Goal: Complete application form

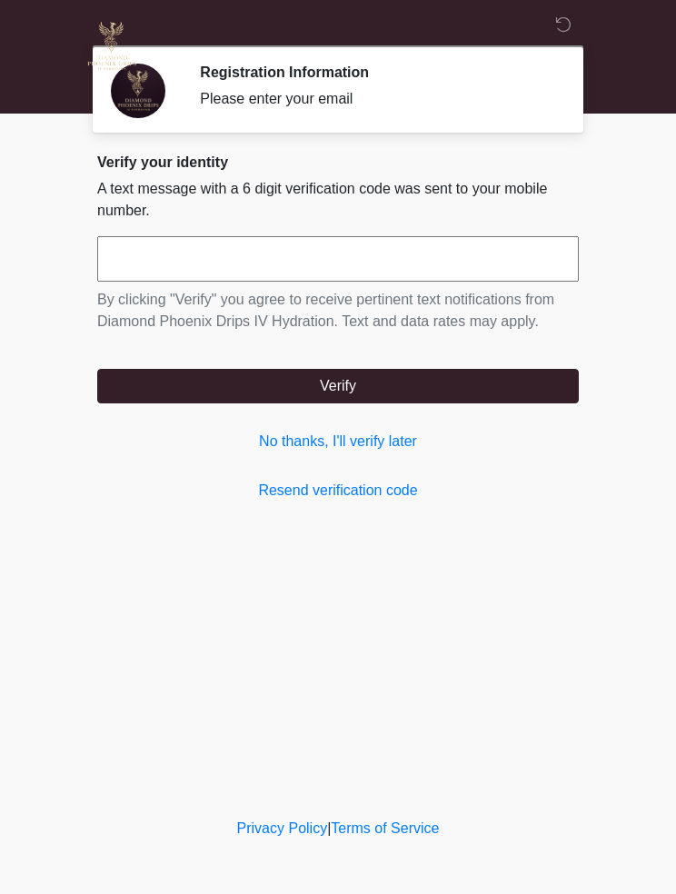
click at [382, 484] on link "Resend verification code" at bounding box center [337, 491] width 481 height 22
click at [383, 447] on link "No thanks, I'll verify later" at bounding box center [337, 441] width 481 height 22
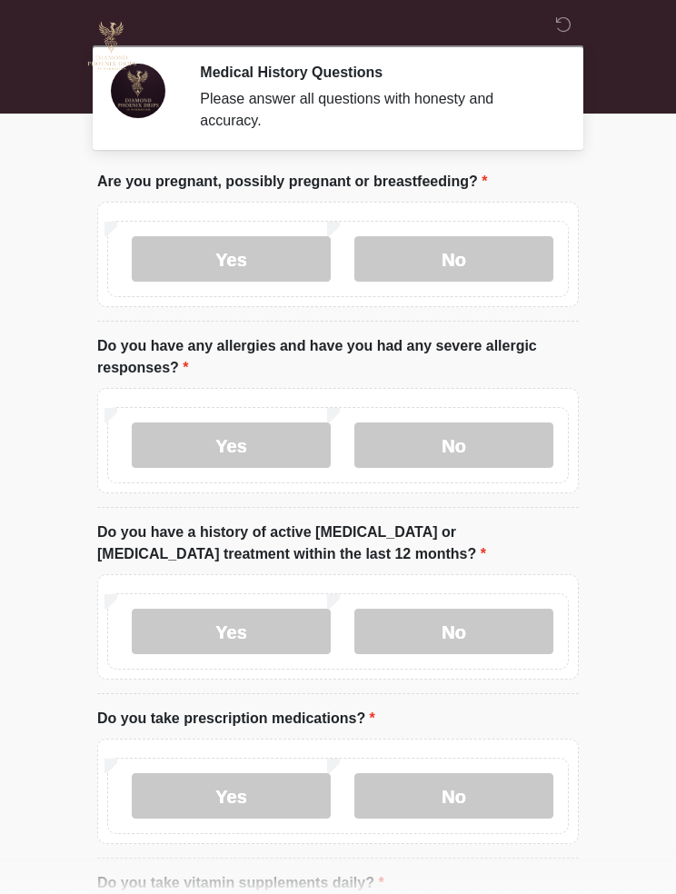
click at [452, 252] on label "No" at bounding box center [453, 258] width 199 height 45
click at [460, 433] on label "No" at bounding box center [453, 444] width 199 height 45
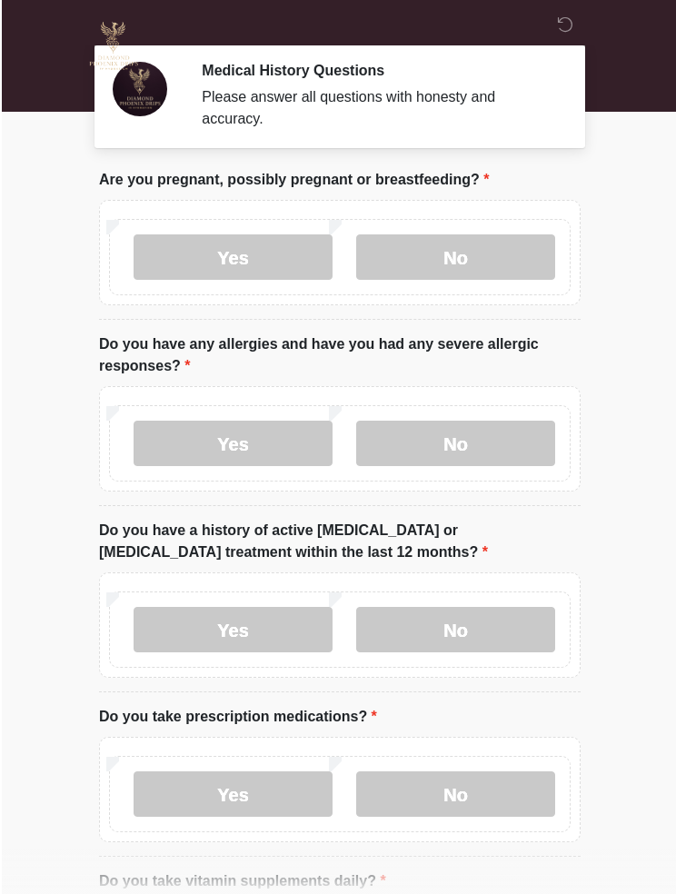
scroll to position [3, 0]
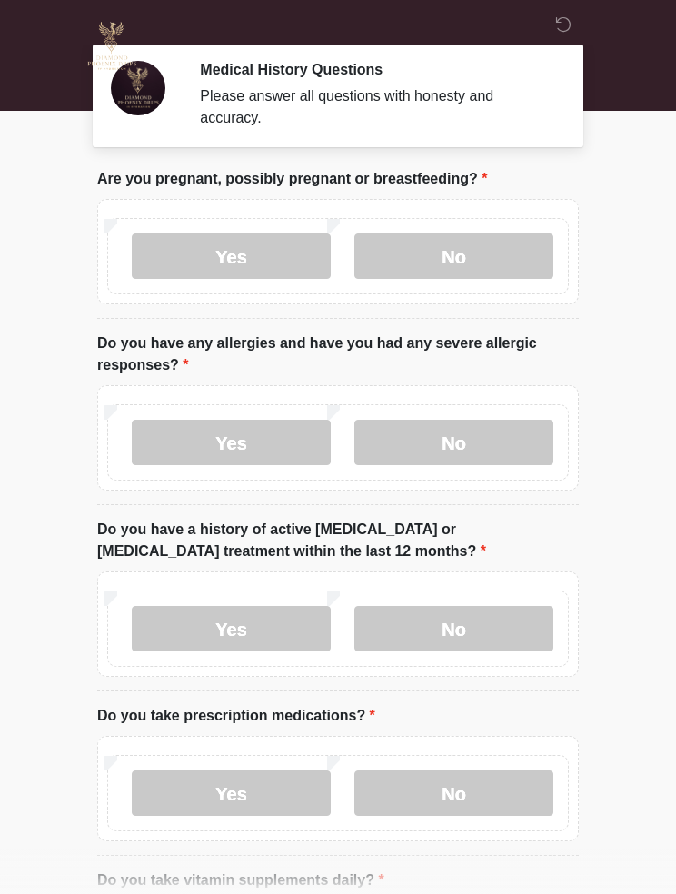
click at [509, 617] on label "No" at bounding box center [453, 628] width 199 height 45
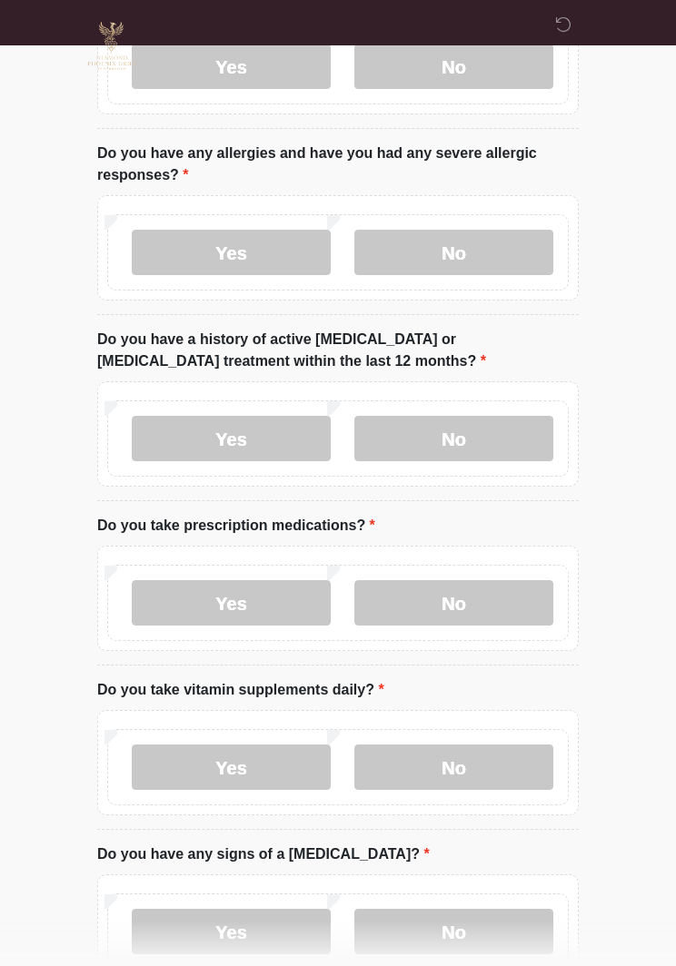
scroll to position [193, 0]
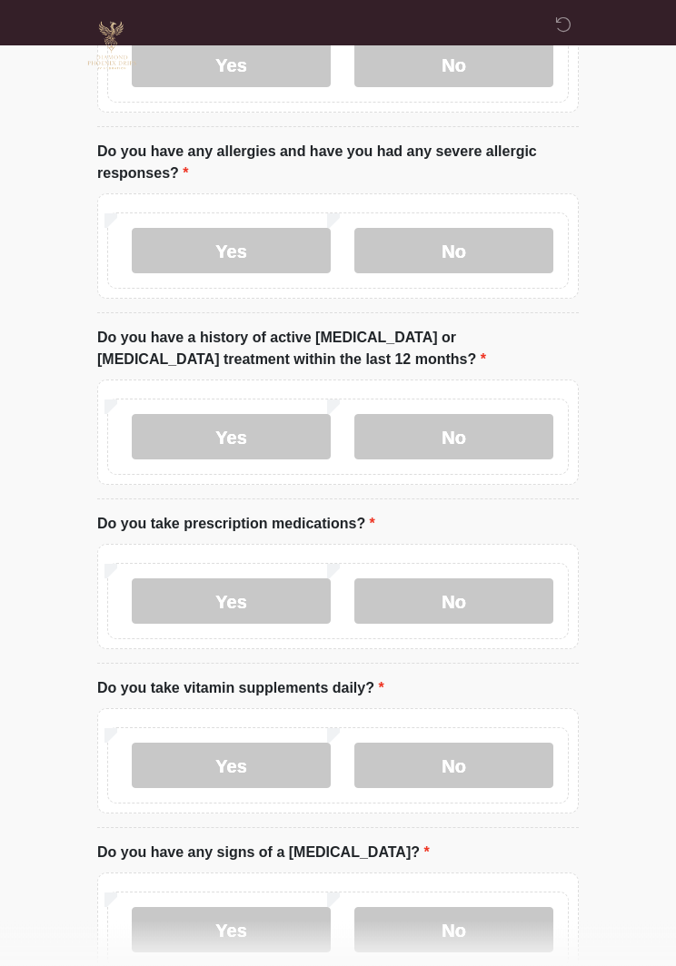
click at [265, 602] on label "Yes" at bounding box center [231, 601] width 199 height 45
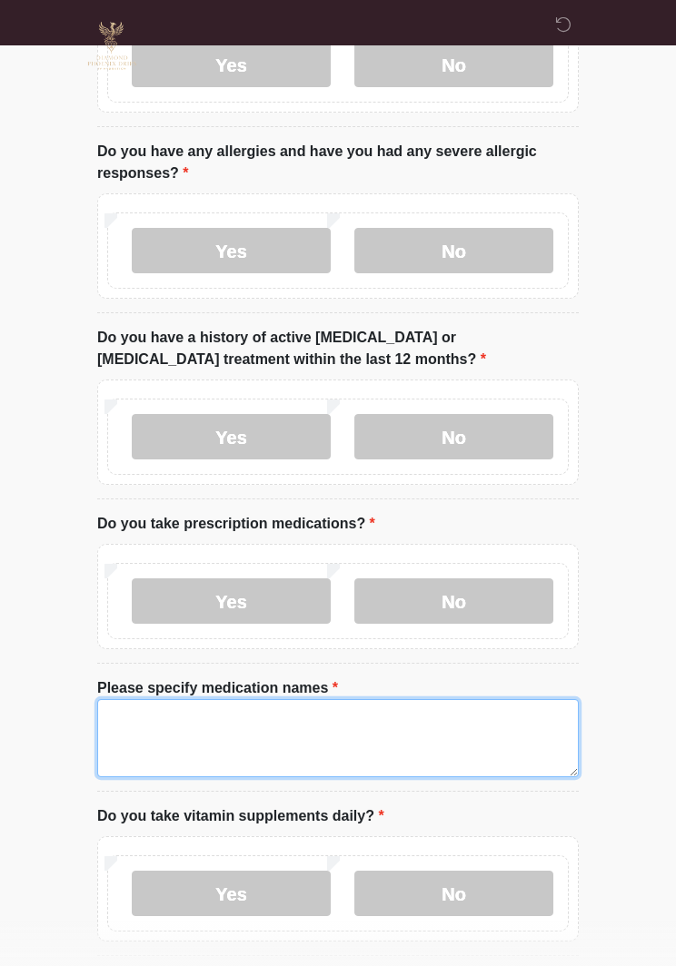
click at [359, 721] on textarea "Please specify medication names" at bounding box center [337, 738] width 481 height 78
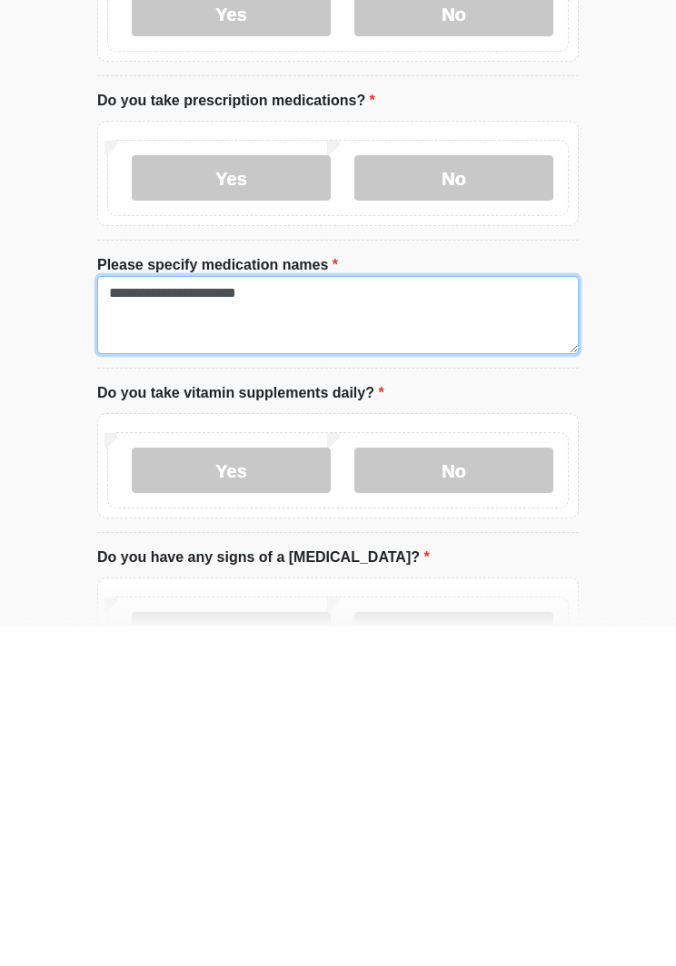
click at [191, 616] on textarea "**********" at bounding box center [337, 655] width 481 height 78
click at [332, 616] on textarea "**********" at bounding box center [337, 655] width 481 height 78
type textarea "**********"
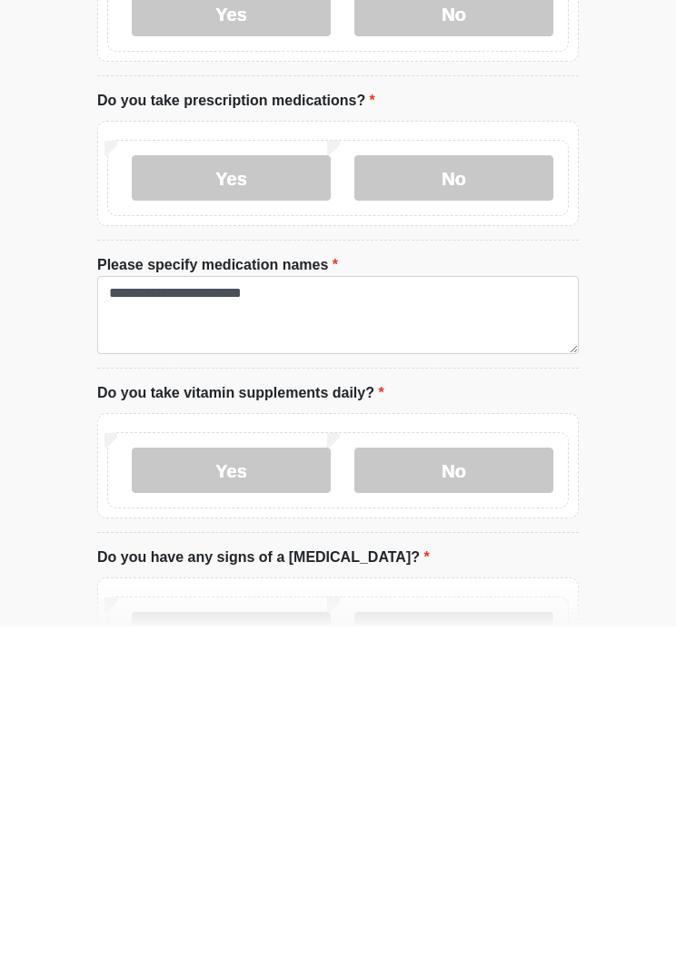
click at [431, 787] on label "No" at bounding box center [453, 809] width 199 height 45
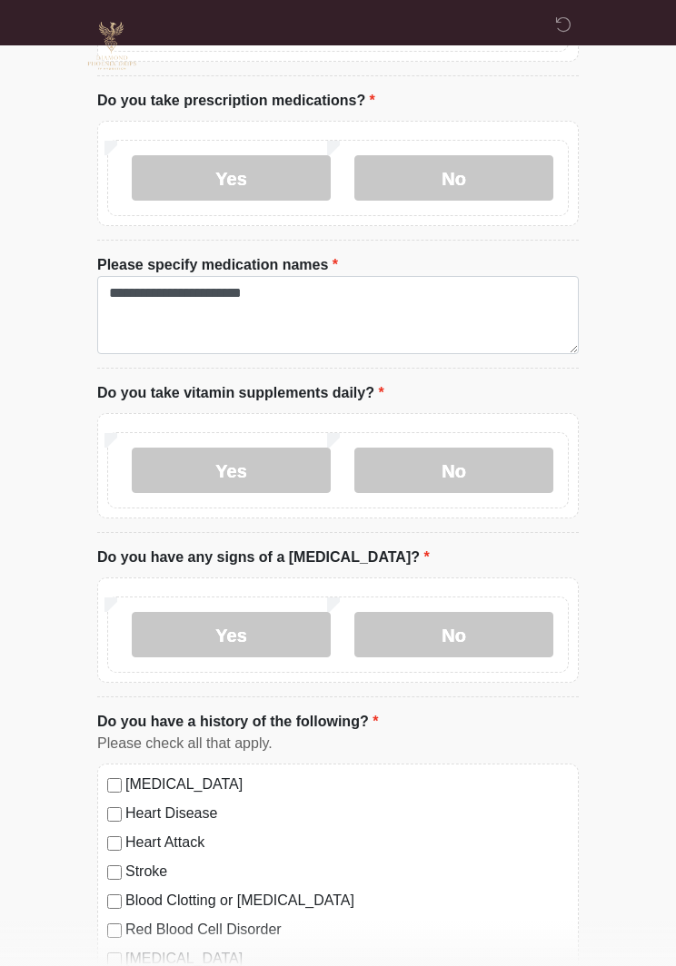
click at [290, 472] on label "Yes" at bounding box center [231, 470] width 199 height 45
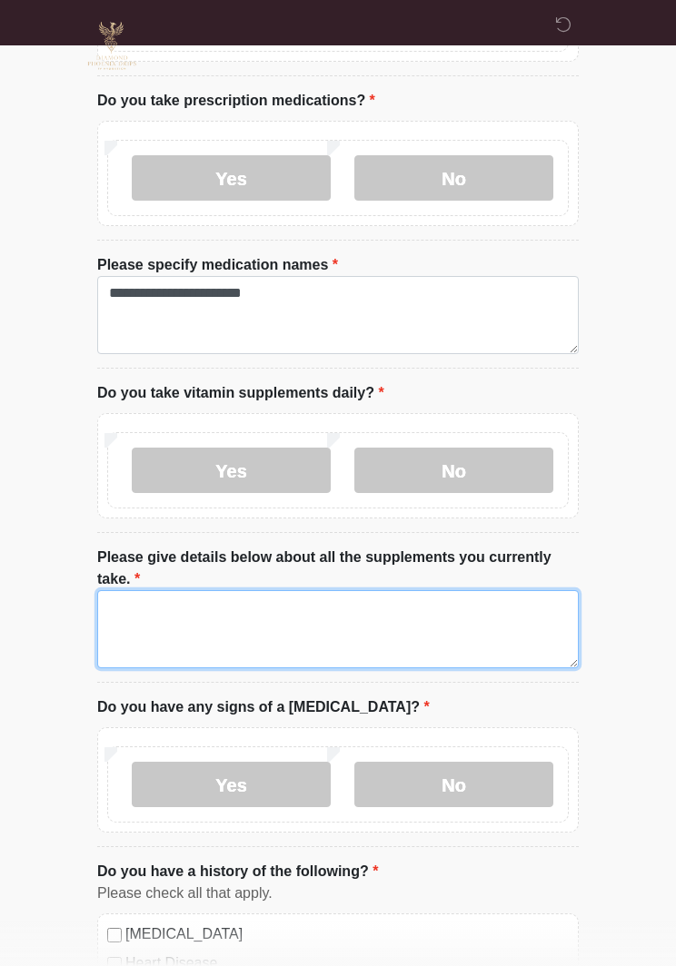
click at [391, 599] on textarea "Please give details below about all the supplements you currently take." at bounding box center [337, 629] width 481 height 78
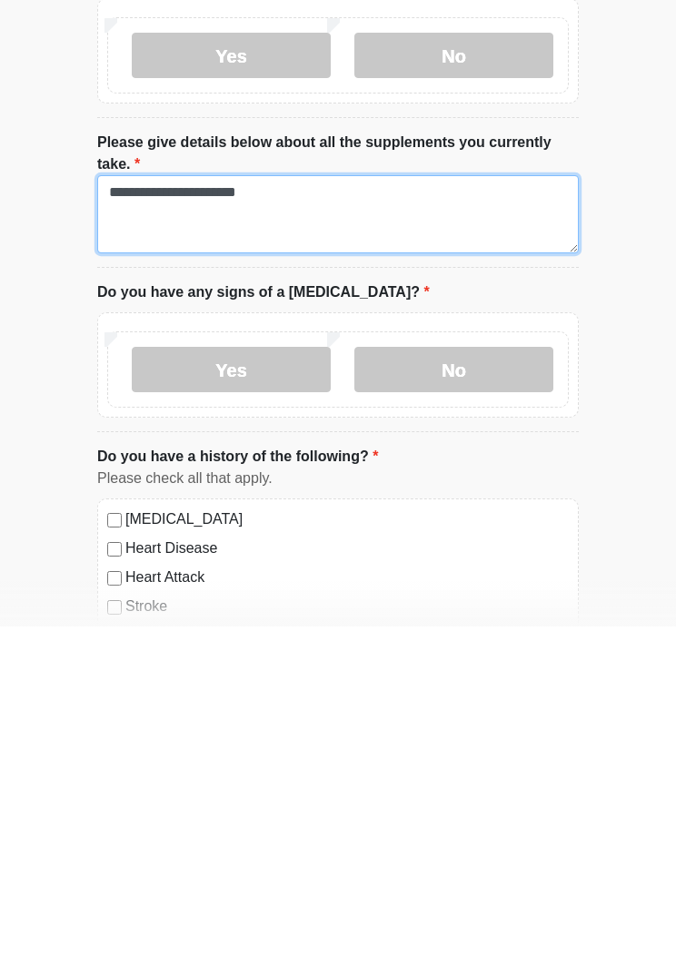
scroll to position [693, 0]
type textarea "**********"
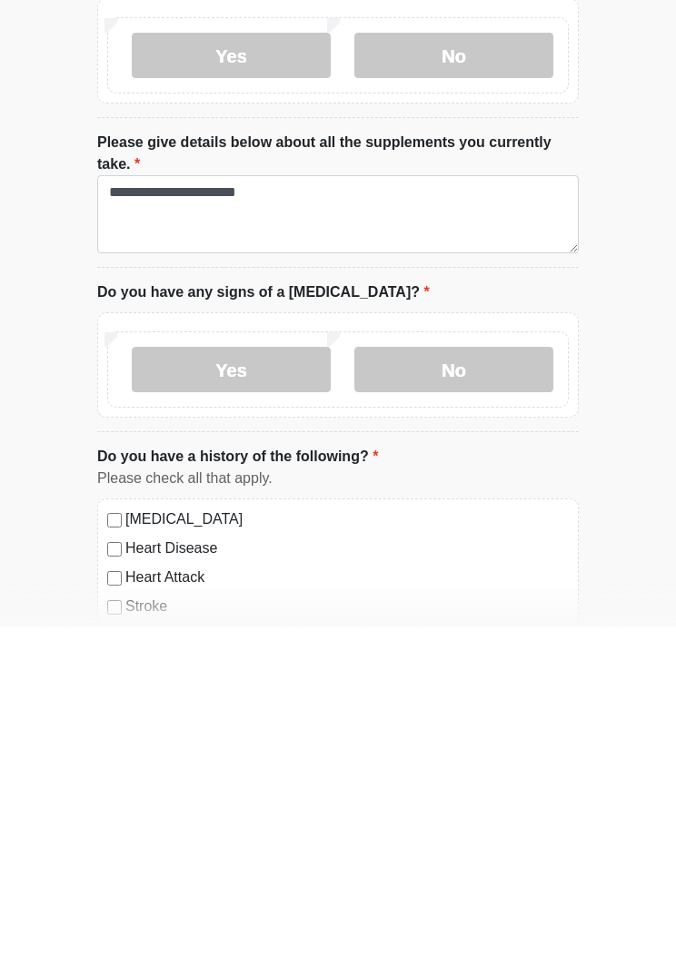
click at [445, 687] on label "No" at bounding box center [453, 709] width 199 height 45
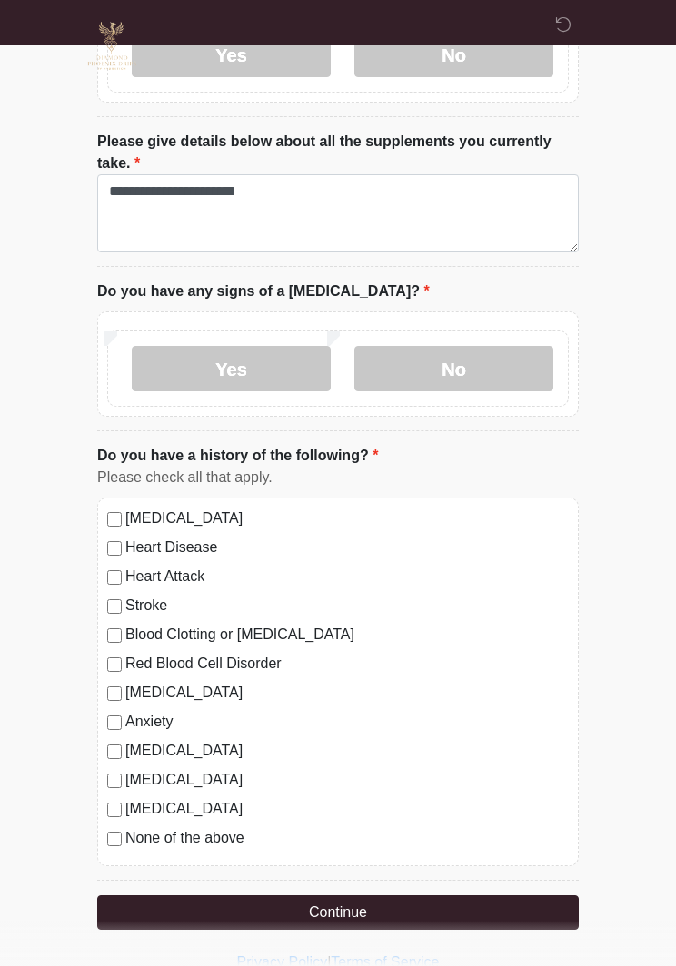
click at [174, 827] on label "None of the above" at bounding box center [346, 838] width 443 height 22
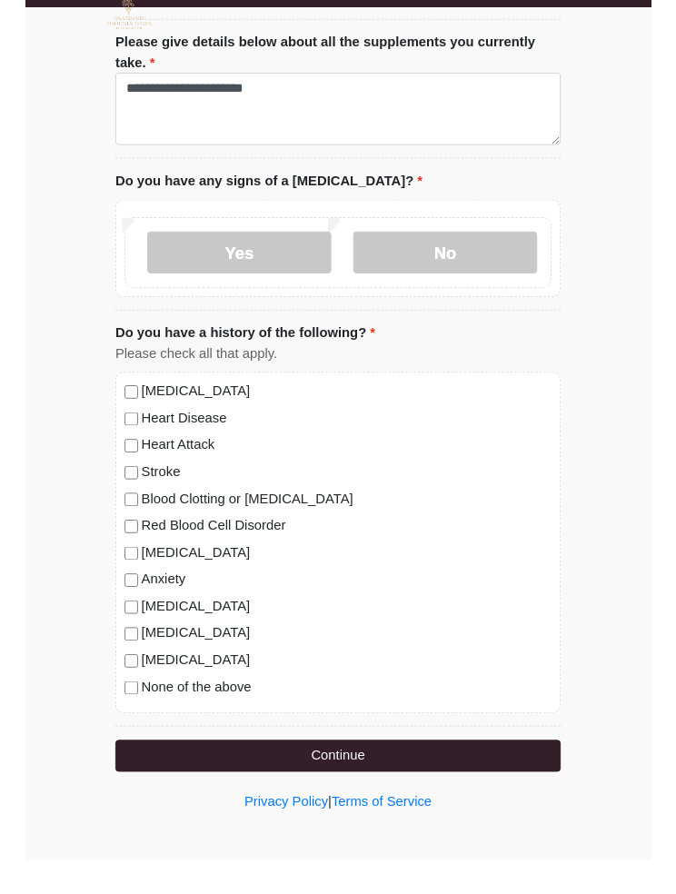
scroll to position [1164, 0]
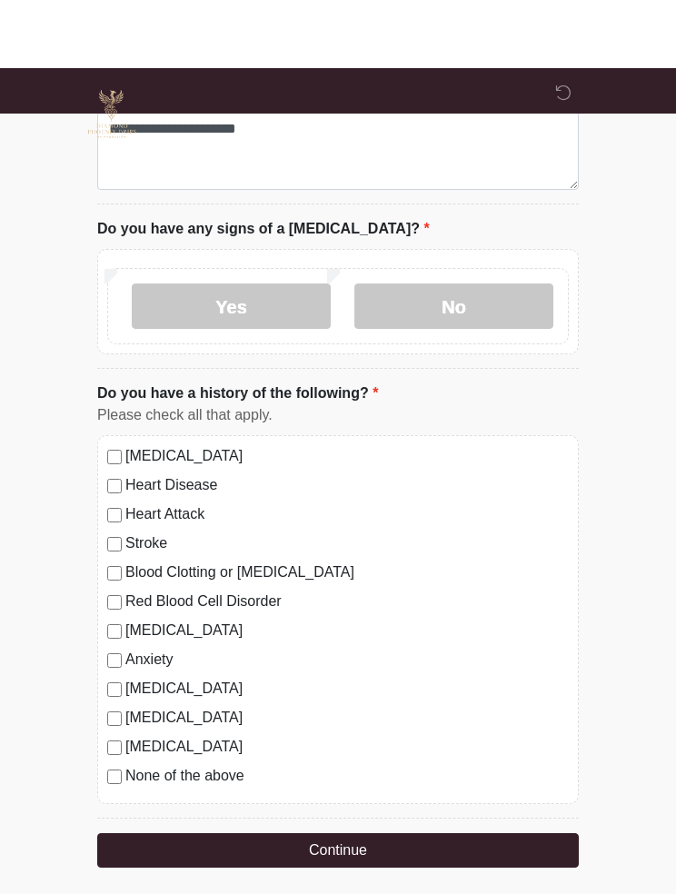
click at [127, 602] on label "Anxiety" at bounding box center [346, 591] width 443 height 22
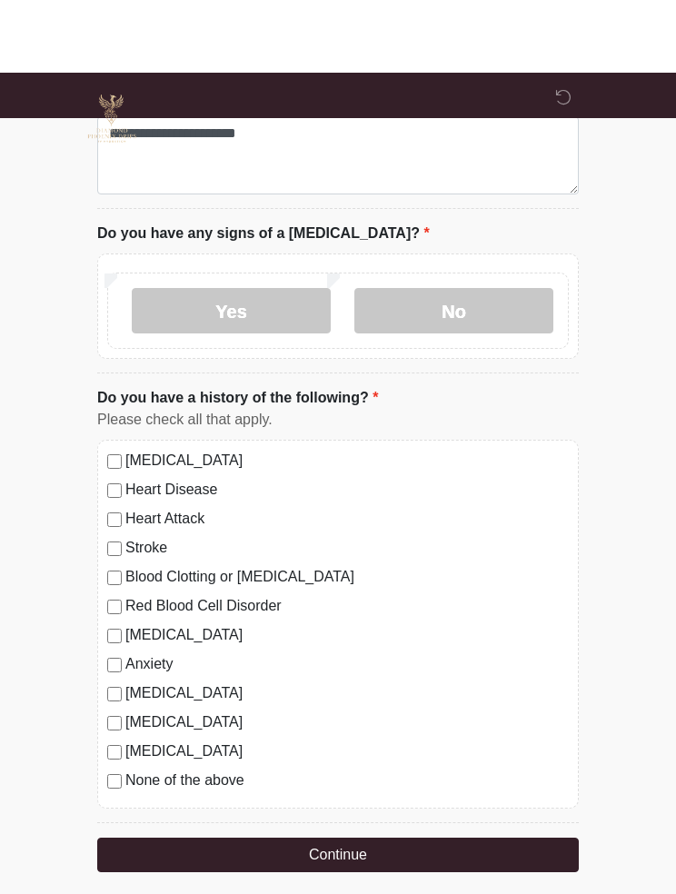
click at [441, 718] on label "None of the above" at bounding box center [346, 708] width 443 height 22
click at [218, 718] on label "None of the above" at bounding box center [346, 708] width 443 height 22
click at [439, 799] on button "Continue" at bounding box center [337, 782] width 481 height 35
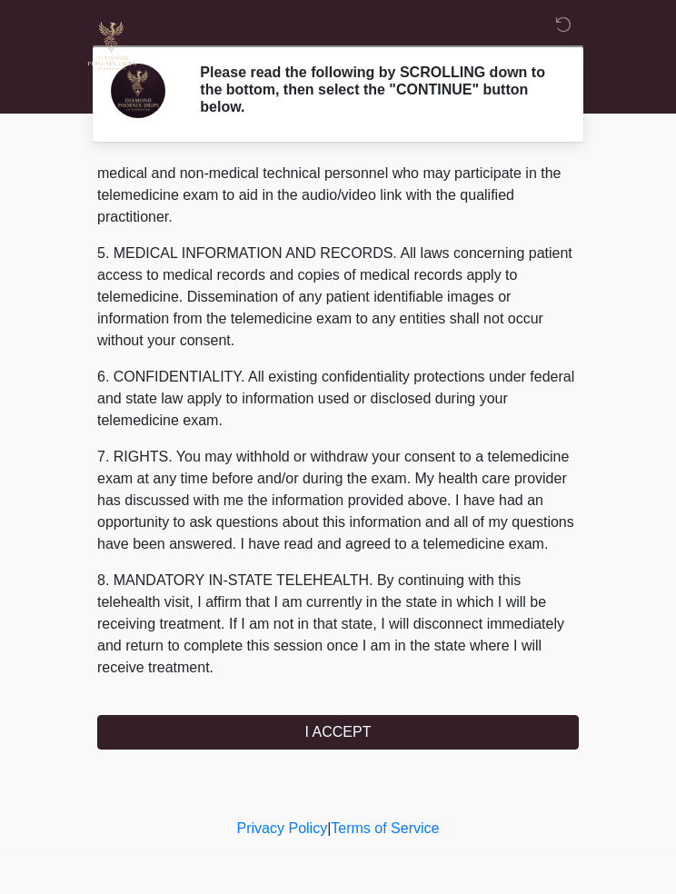
scroll to position [545, 0]
click at [446, 724] on button "I ACCEPT" at bounding box center [337, 732] width 481 height 35
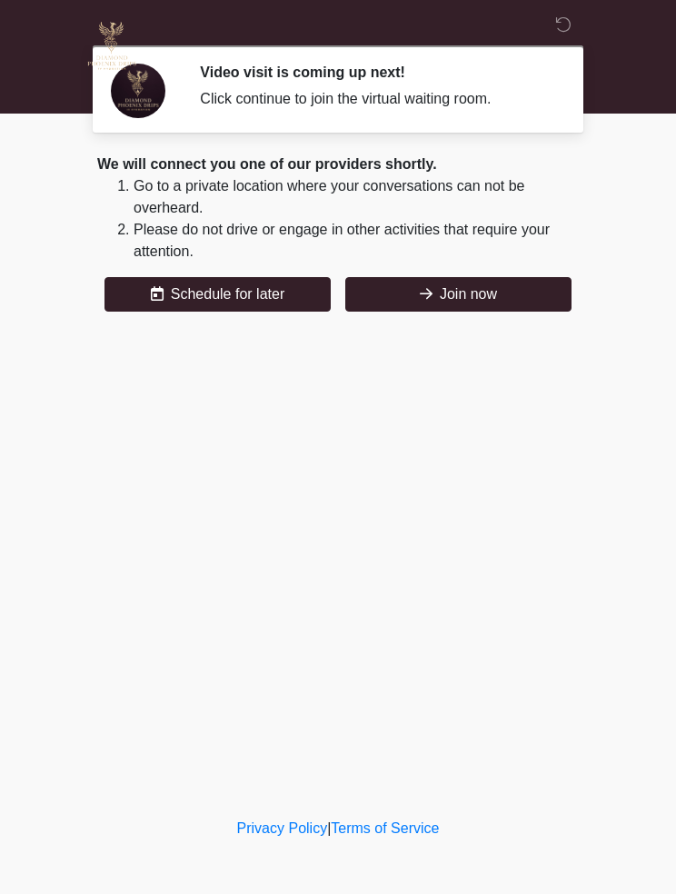
click at [504, 292] on button "Join now" at bounding box center [458, 294] width 226 height 35
